Goal: Task Accomplishment & Management: Manage account settings

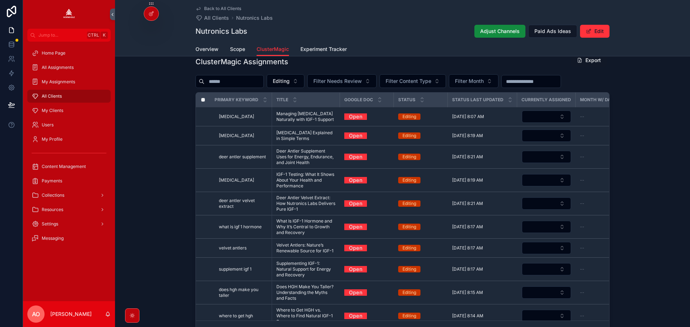
scroll to position [267, 0]
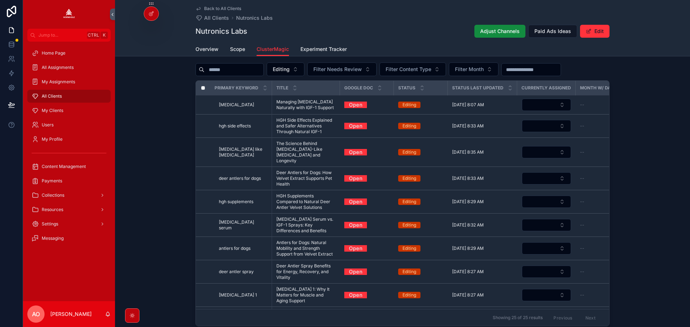
scroll to position [252, 0]
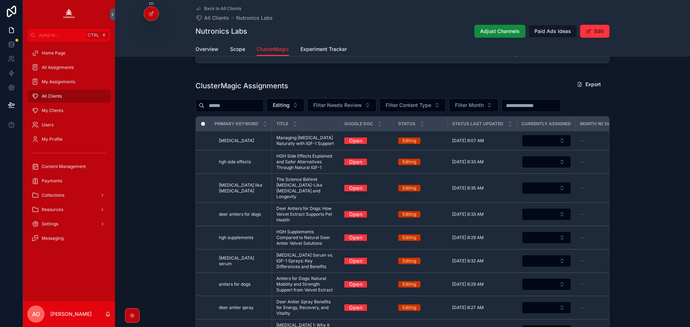
click at [304, 101] on button "Editing" at bounding box center [286, 105] width 38 height 14
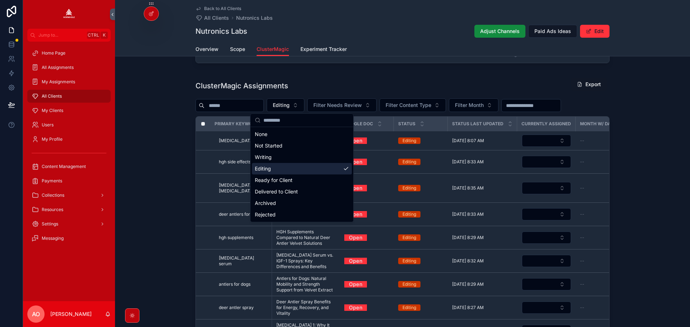
click at [293, 169] on div "Editing" at bounding box center [302, 169] width 100 height 12
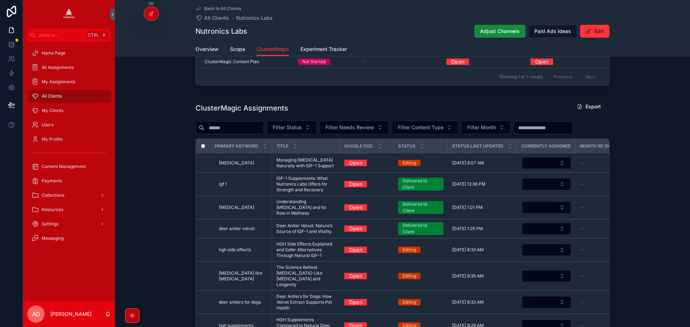
scroll to position [233, 0]
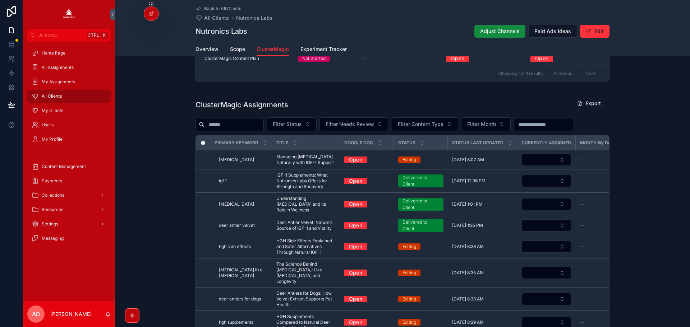
click at [300, 122] on span "Filter Status" at bounding box center [287, 124] width 29 height 7
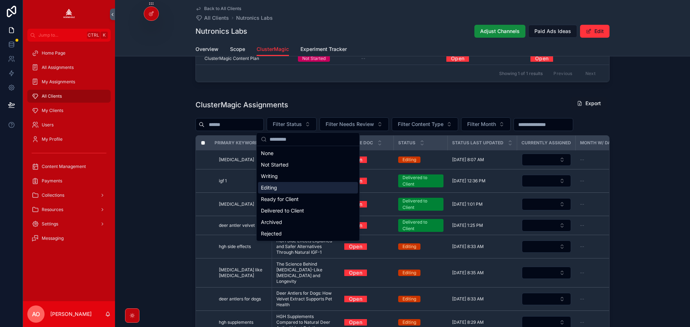
click at [296, 192] on div "Editing" at bounding box center [308, 188] width 100 height 12
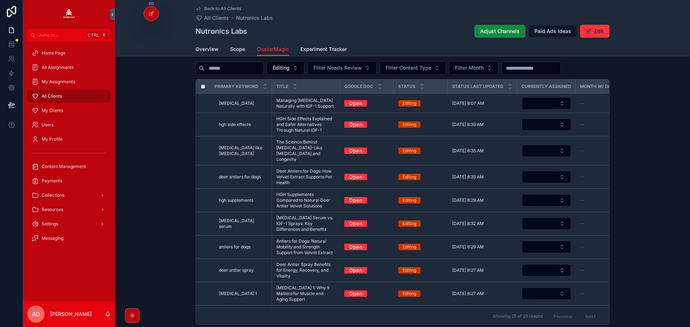
scroll to position [304, 0]
